Goal: Task Accomplishment & Management: Manage account settings

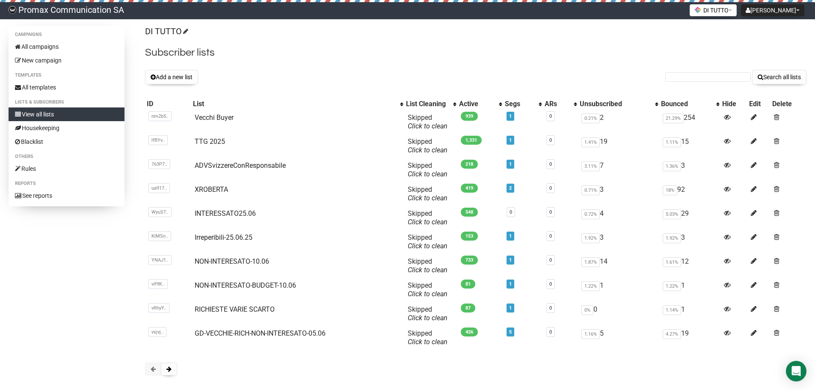
click at [373, 52] on h2 "Subscriber lists" at bounding box center [476, 52] width 662 height 15
click at [172, 367] on button at bounding box center [169, 369] width 16 height 13
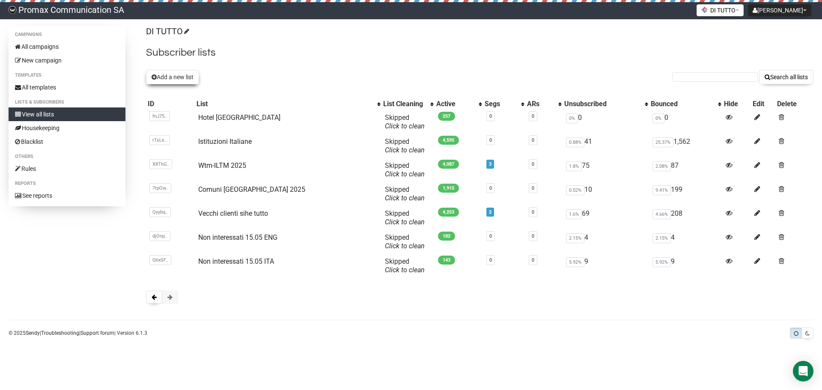
click at [184, 74] on button "Add a new list" at bounding box center [172, 77] width 53 height 15
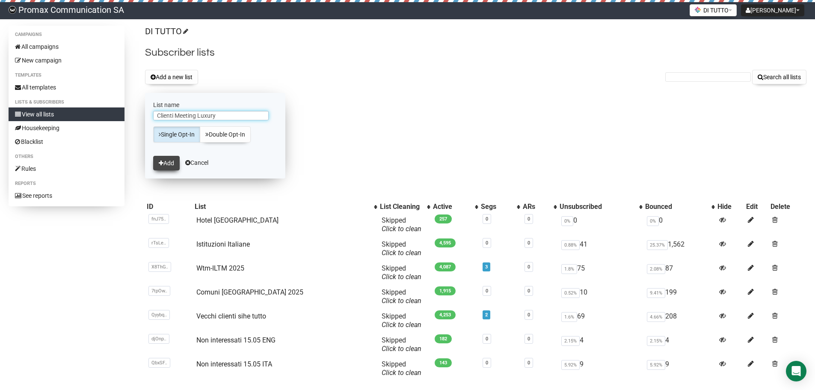
type input "Clienti Meeting Luxury"
click at [167, 160] on button "Add" at bounding box center [166, 163] width 27 height 15
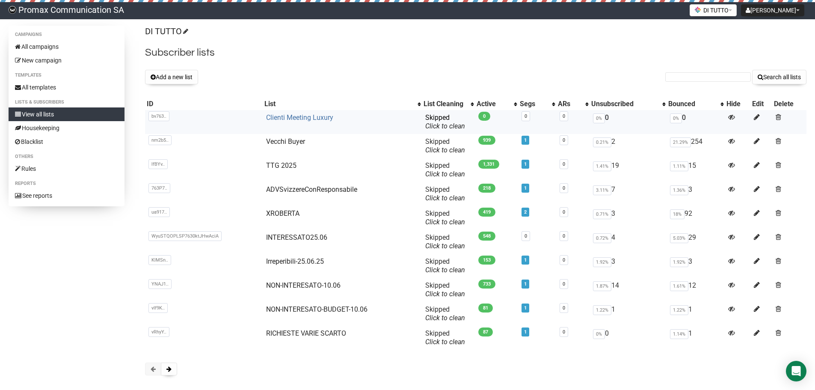
click at [291, 116] on link "Clienti Meeting Luxury" at bounding box center [299, 117] width 67 height 8
